Goal: Share content: Share content

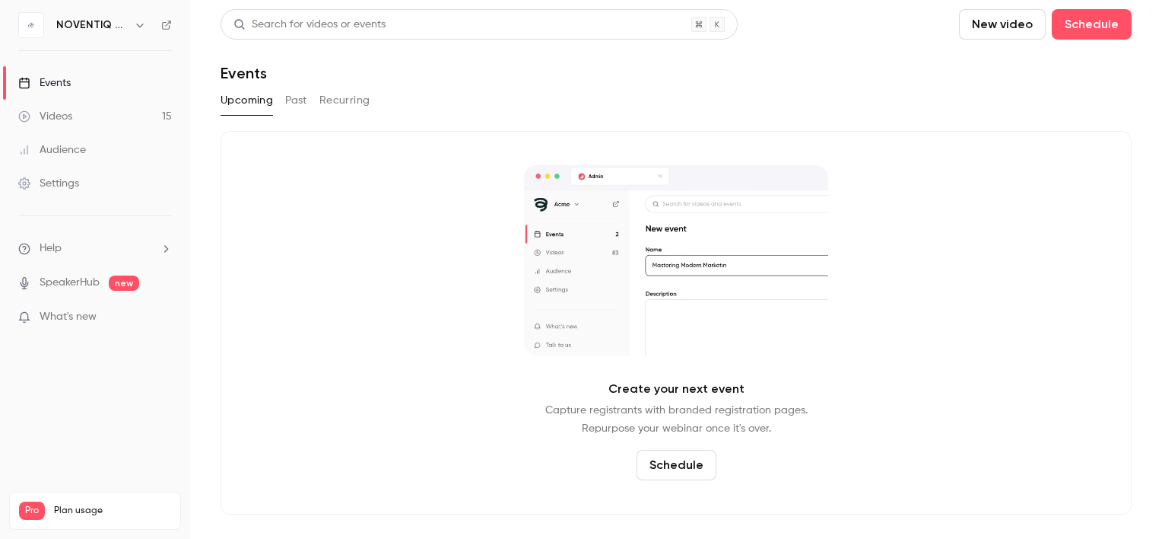
click at [85, 113] on link "Videos 15" at bounding box center [95, 116] width 190 height 33
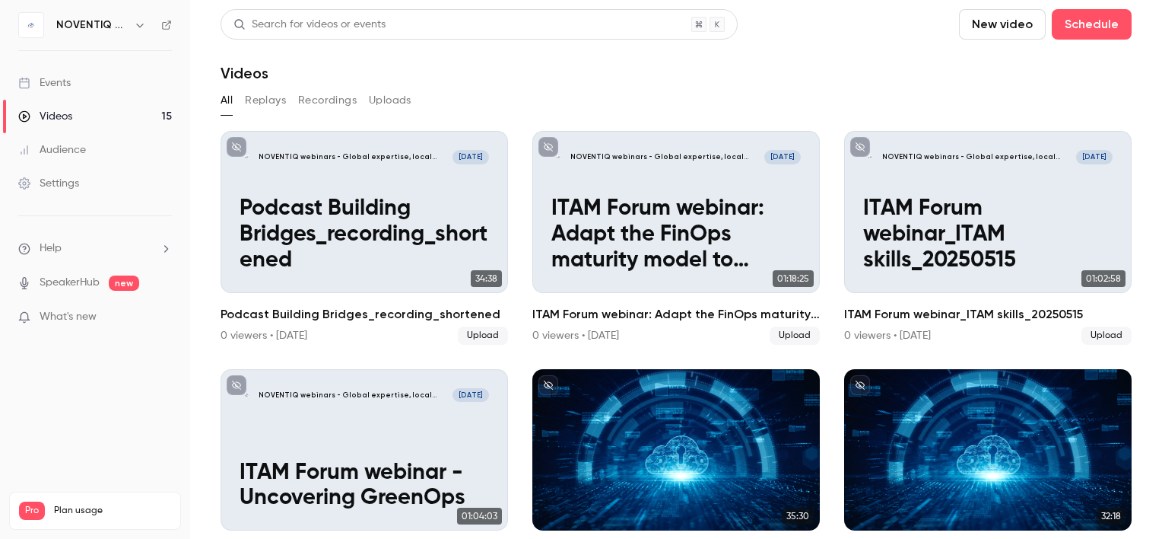
scroll to position [305, 0]
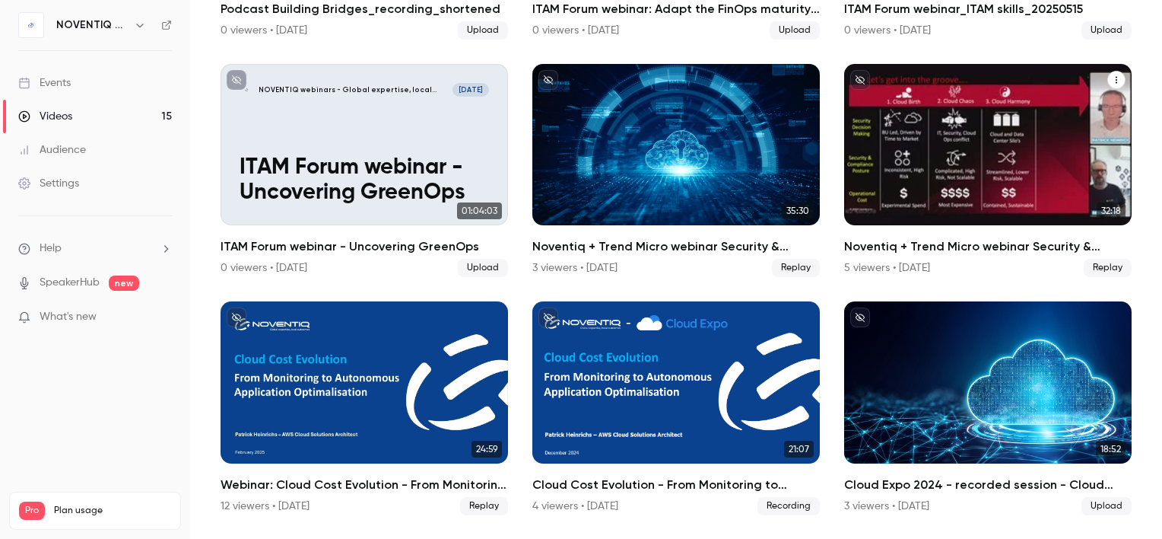
click at [992, 160] on div "Noventiq + Trend Micro webinar Security & Compliance" at bounding box center [988, 145] width 288 height 162
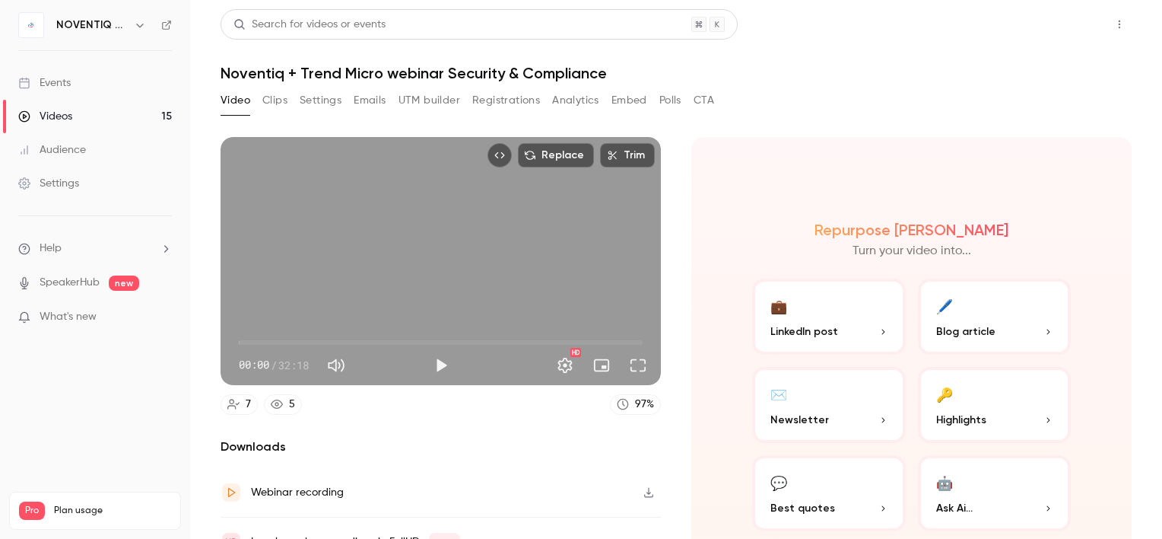
click at [1066, 27] on button "Share" at bounding box center [1065, 24] width 60 height 30
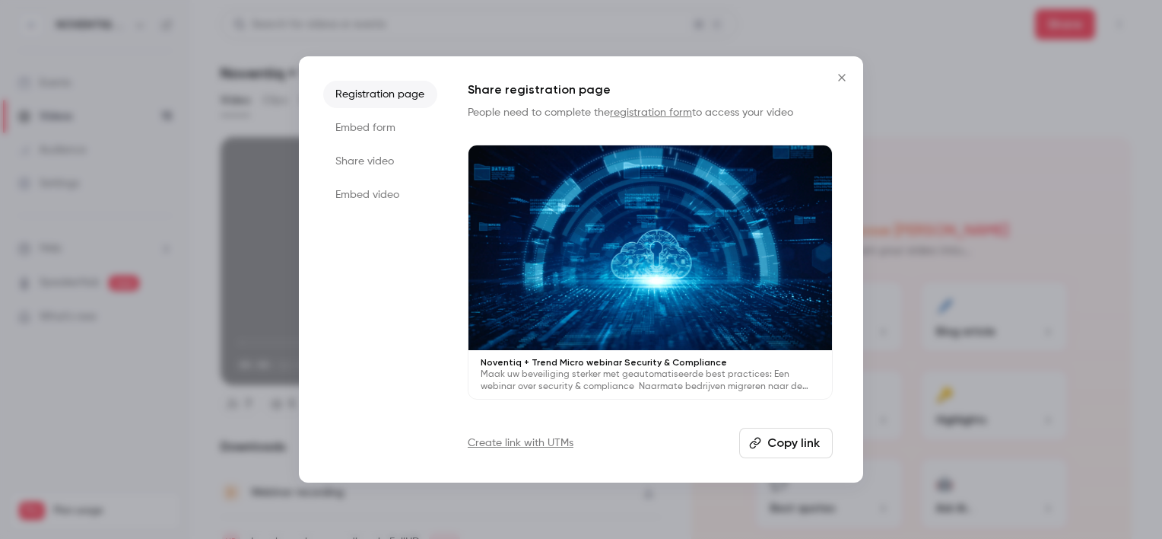
click at [806, 446] on button "Copy link" at bounding box center [786, 443] width 94 height 30
